Goal: Task Accomplishment & Management: Manage account settings

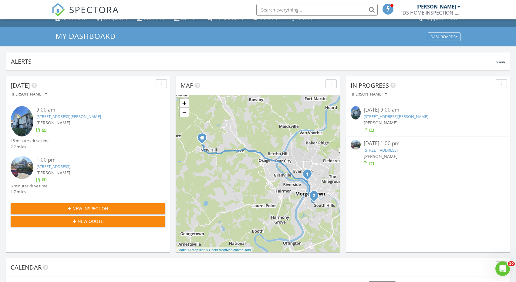
scroll to position [10, 0]
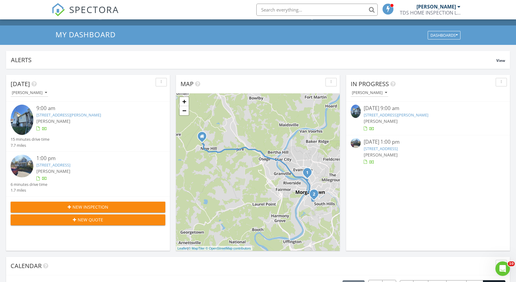
click at [78, 114] on link "412 McLane Ave, Morgantown, WV 26505" at bounding box center [68, 114] width 65 height 5
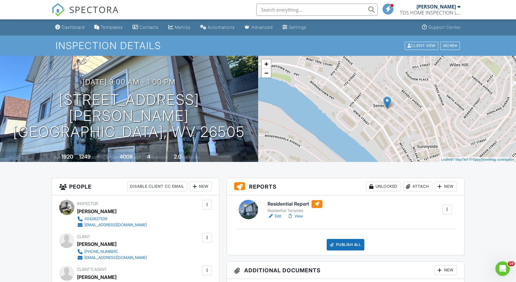
click at [300, 217] on link "View" at bounding box center [295, 216] width 16 height 6
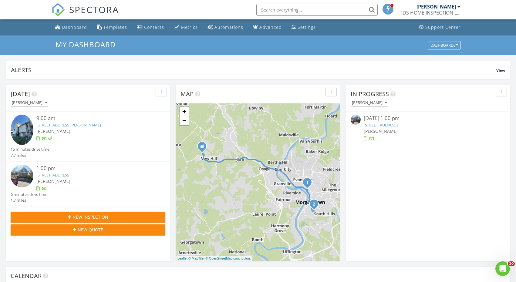
click at [94, 123] on link "[STREET_ADDRESS][PERSON_NAME]" at bounding box center [68, 124] width 65 height 5
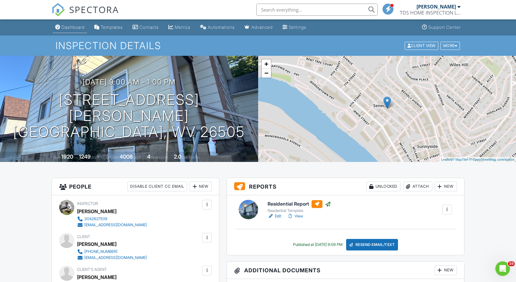
click at [75, 28] on div "Dashboard" at bounding box center [73, 27] width 23 height 5
click at [75, 28] on div at bounding box center [258, 141] width 516 height 282
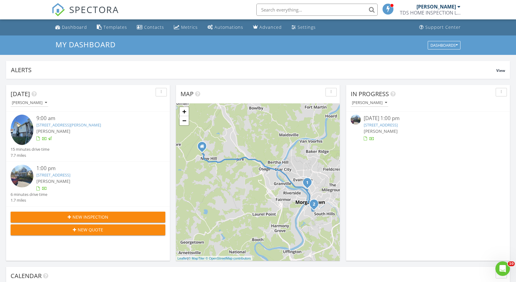
click at [70, 173] on link "344 Maple Ave, Morgantown, WV 26501" at bounding box center [53, 174] width 34 height 5
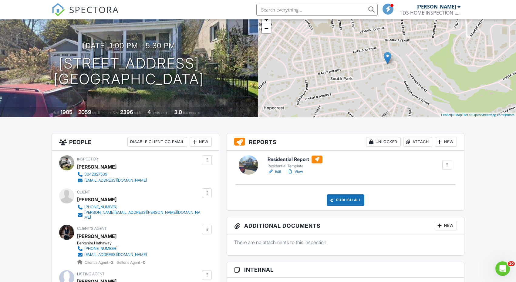
scroll to position [70, 0]
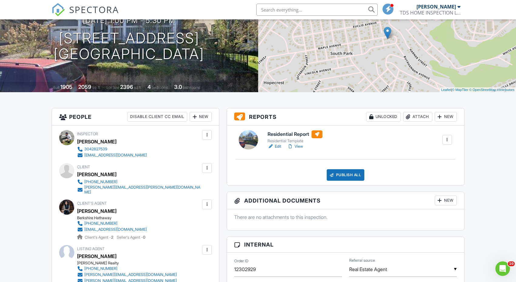
click at [295, 146] on link "View" at bounding box center [295, 146] width 16 height 6
